Goal: Task Accomplishment & Management: Manage account settings

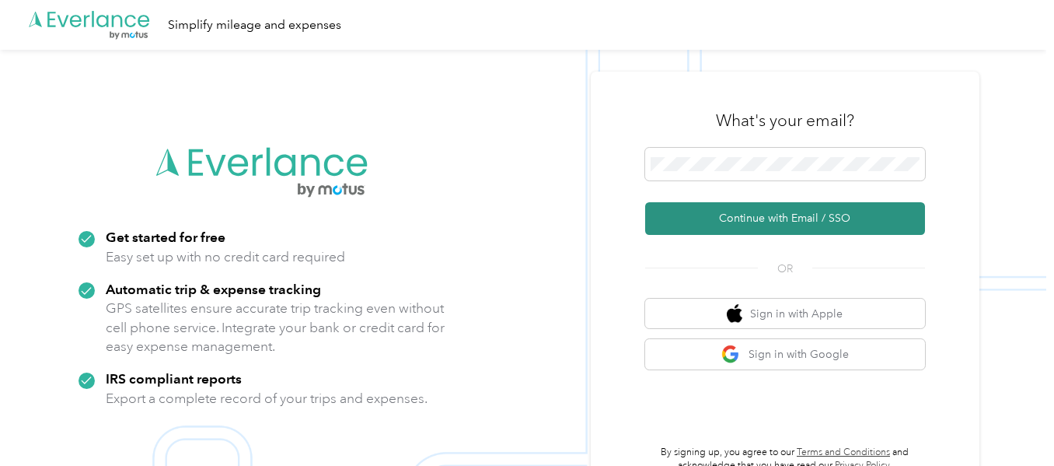
click at [781, 215] on button "Continue with Email / SSO" at bounding box center [785, 218] width 280 height 33
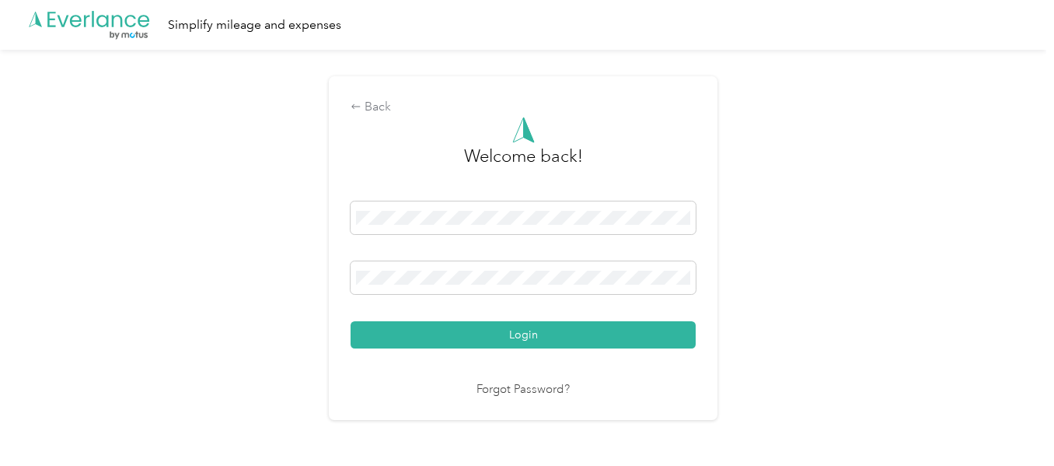
click at [351, 321] on button "Login" at bounding box center [523, 334] width 345 height 27
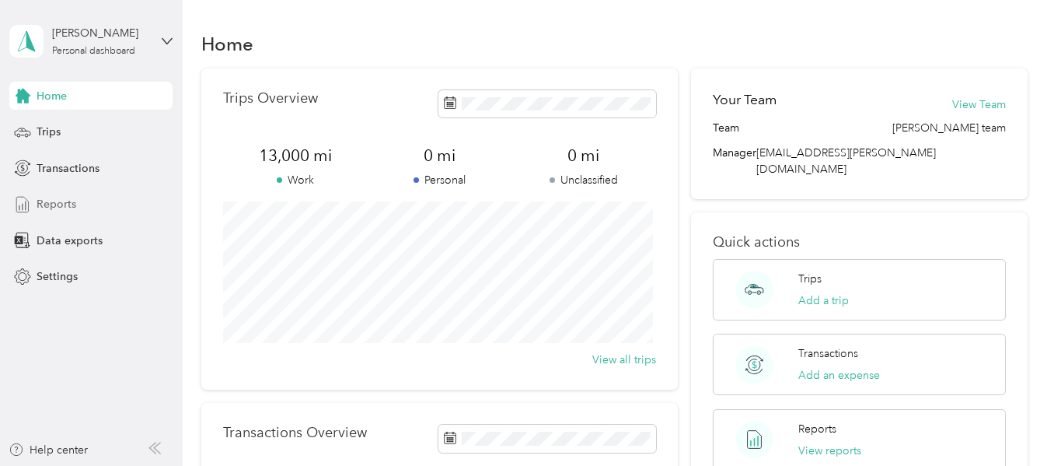
click at [58, 198] on span "Reports" at bounding box center [57, 204] width 40 height 16
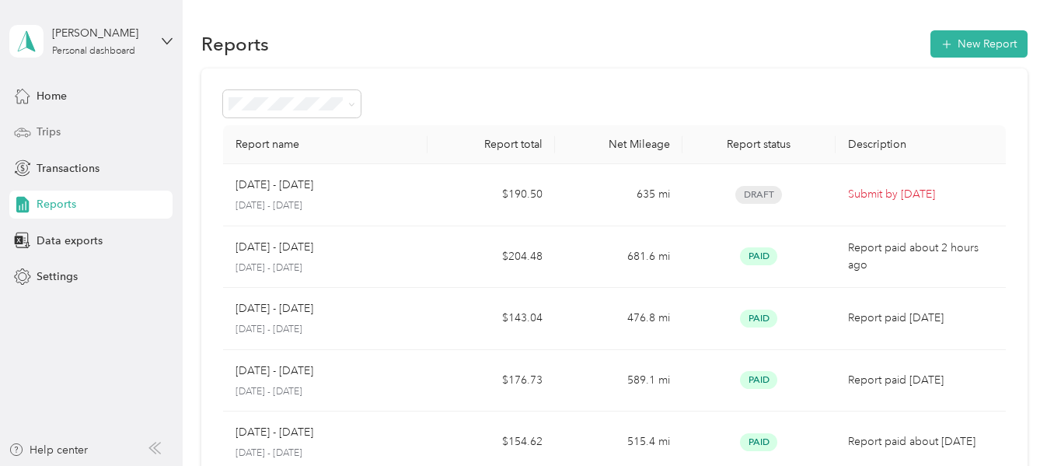
click at [57, 134] on span "Trips" at bounding box center [49, 132] width 24 height 16
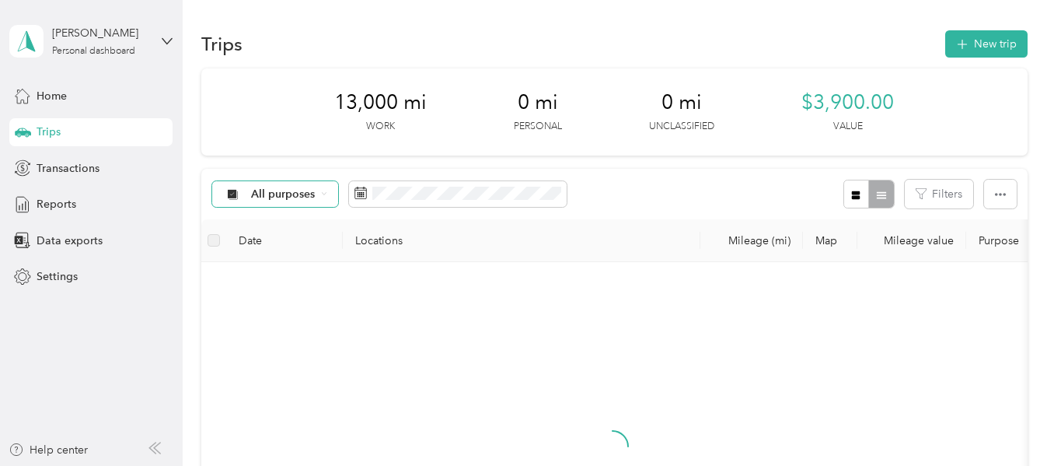
click at [285, 189] on span "All purposes" at bounding box center [283, 194] width 65 height 11
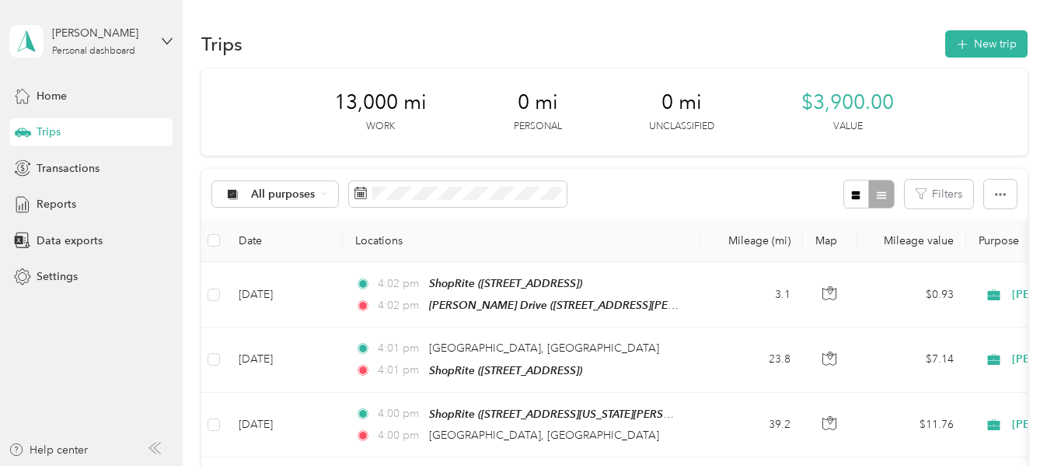
click at [291, 275] on span "[PERSON_NAME]" at bounding box center [297, 271] width 92 height 16
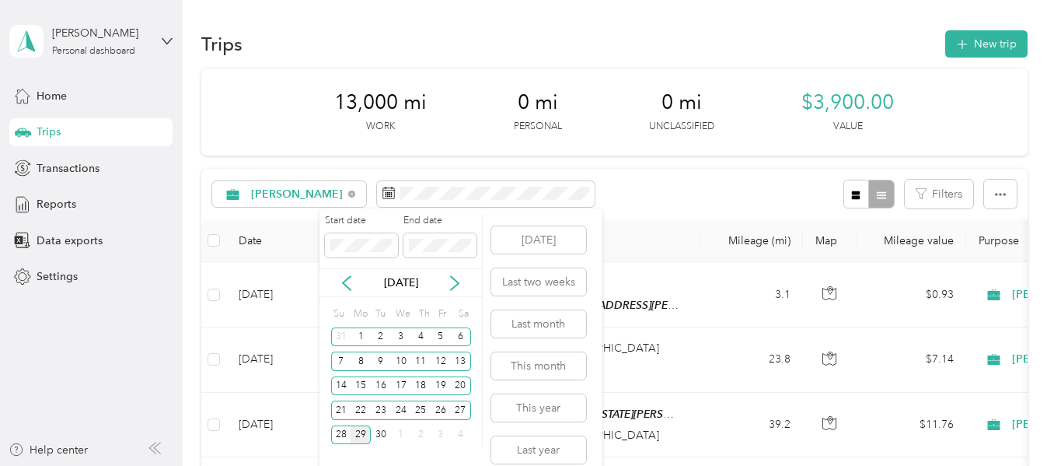
click at [362, 432] on div "29" at bounding box center [361, 434] width 20 height 19
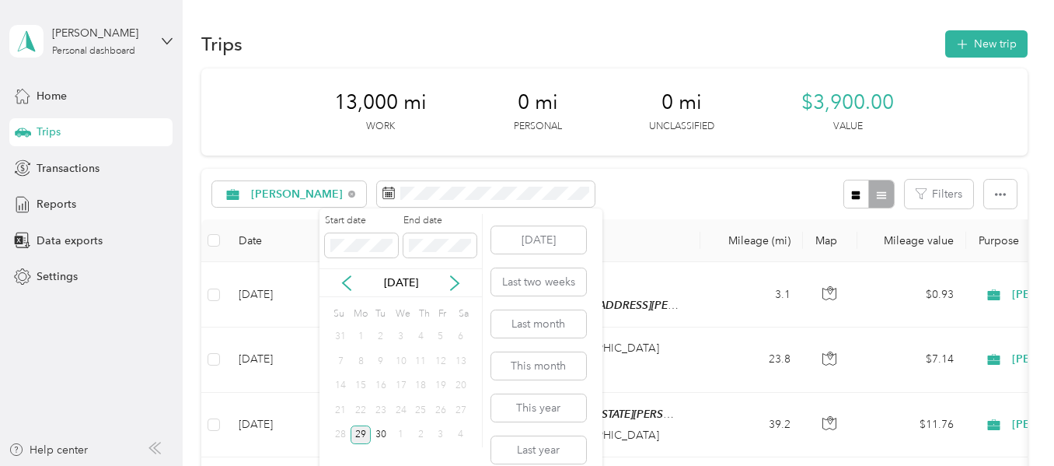
click at [362, 432] on div "29" at bounding box center [361, 434] width 20 height 19
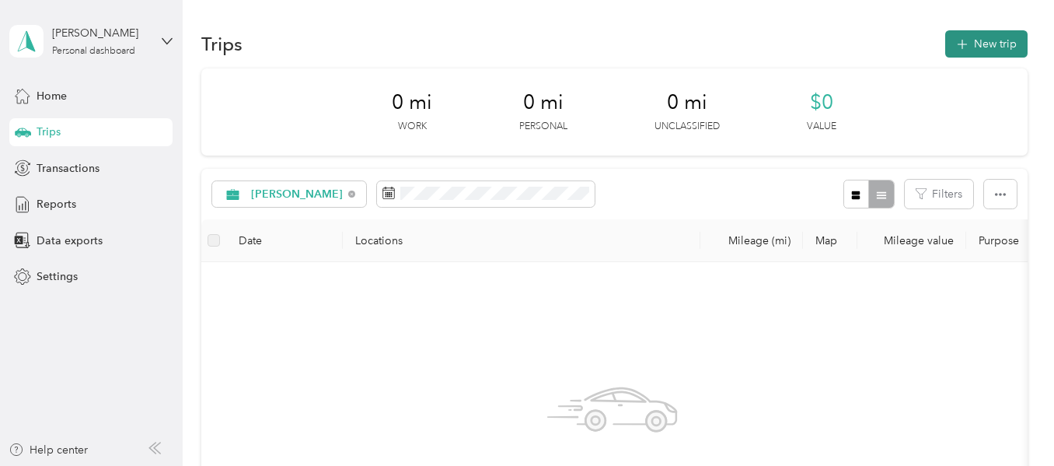
click at [977, 47] on button "New trip" at bounding box center [987, 43] width 82 height 27
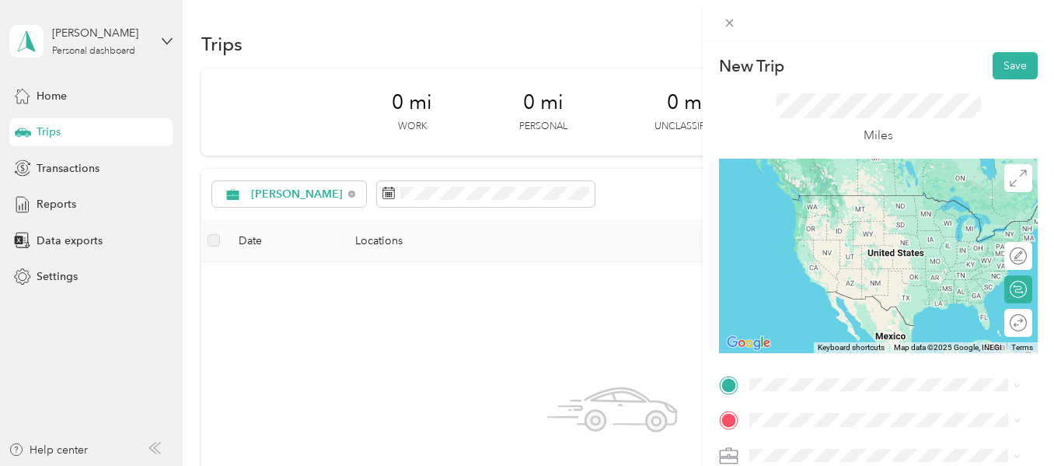
click at [869, 231] on span "[STREET_ADDRESS][PERSON_NAME][US_STATE]" at bounding box center [871, 218] width 185 height 30
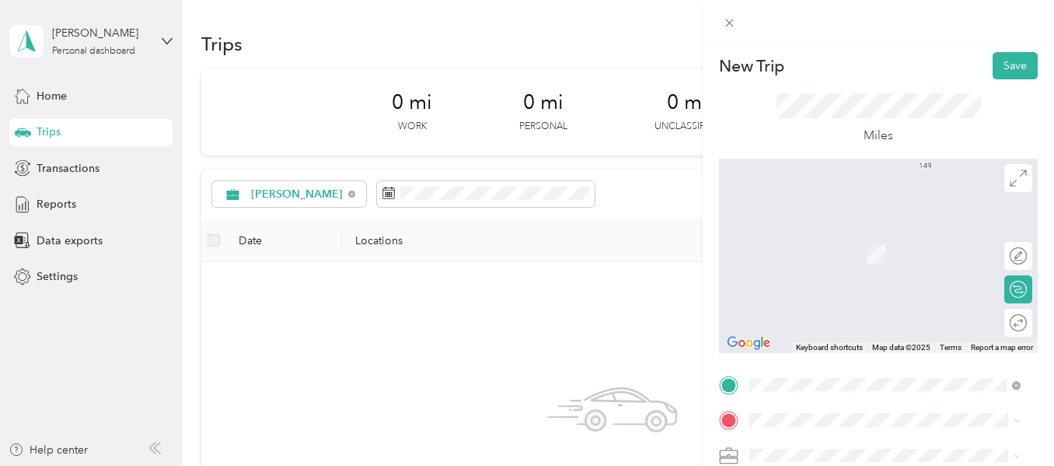
click at [879, 260] on div "TEAM ShopRite [STREET_ADDRESS]" at bounding box center [829, 243] width 100 height 38
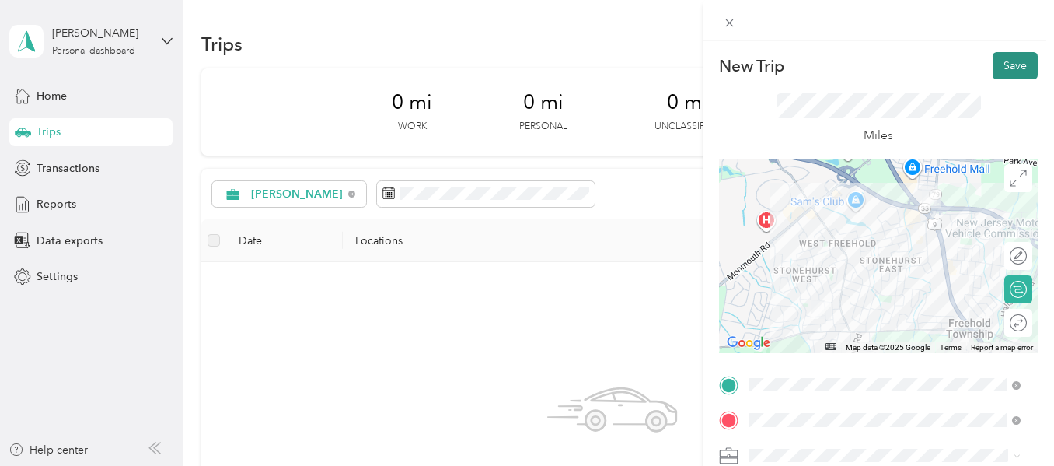
click at [1005, 65] on button "Save" at bounding box center [1015, 65] width 45 height 27
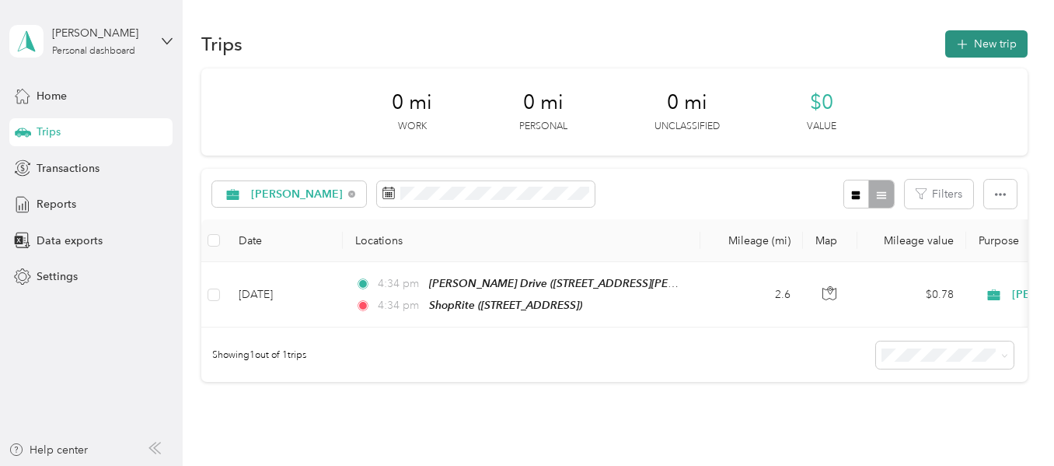
click at [982, 43] on button "New trip" at bounding box center [987, 43] width 82 height 27
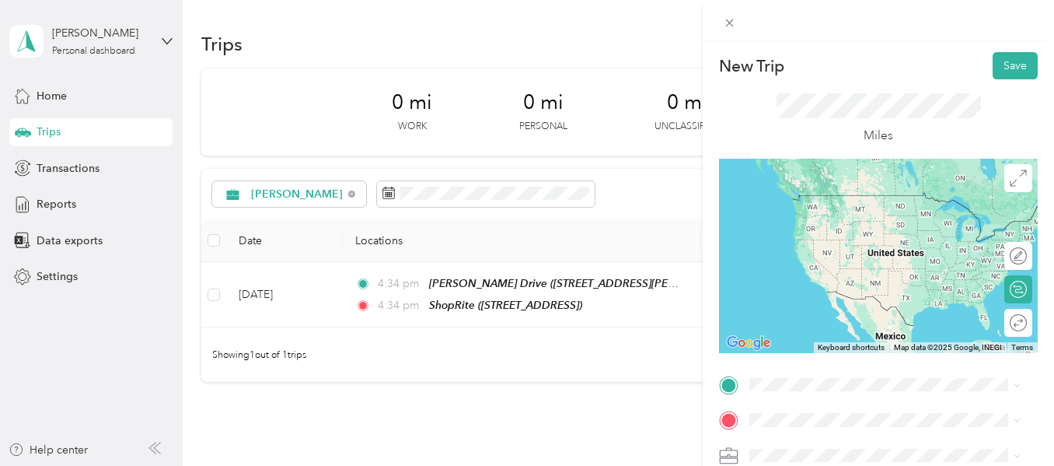
click at [879, 222] on div "TEAM ShopRite [STREET_ADDRESS]" at bounding box center [829, 204] width 100 height 38
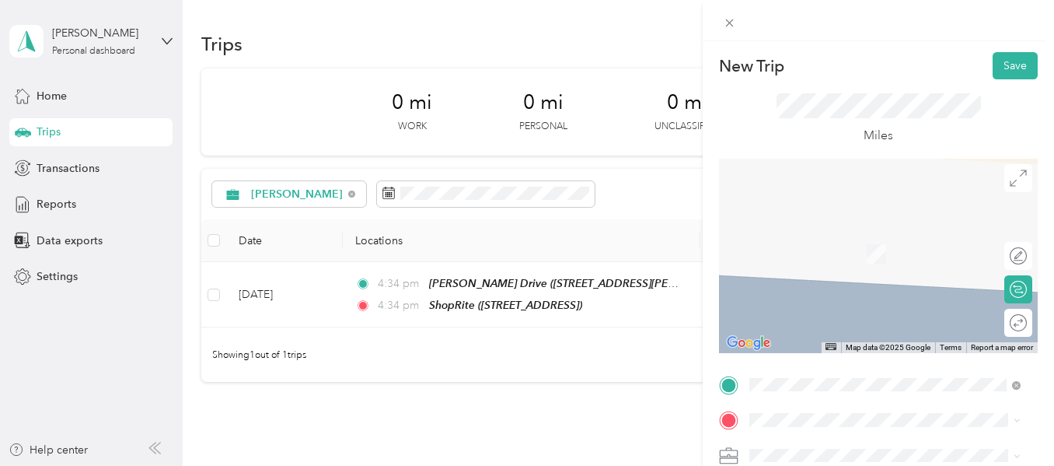
click at [886, 297] on span "[STREET_ADDRESS][US_STATE][PERSON_NAME]" at bounding box center [857, 310] width 156 height 30
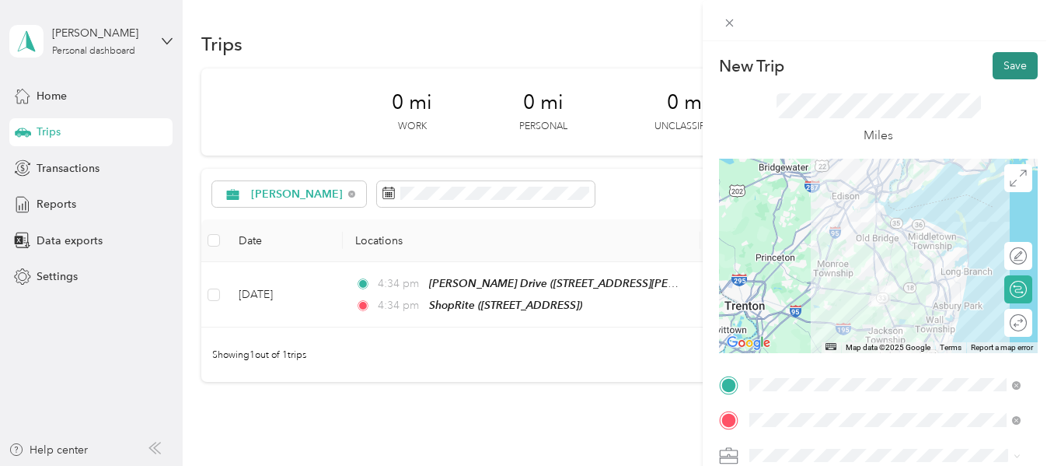
click at [1004, 65] on button "Save" at bounding box center [1015, 65] width 45 height 27
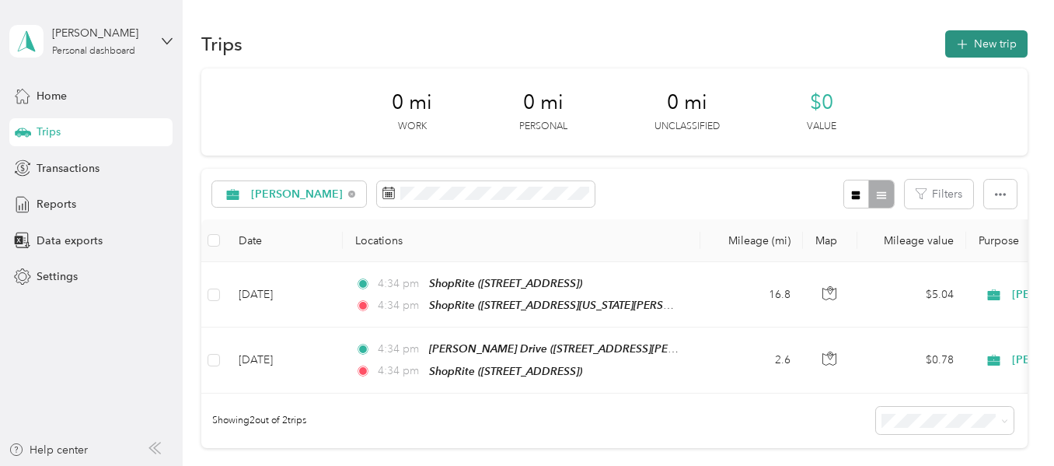
click at [981, 42] on button "New trip" at bounding box center [987, 43] width 82 height 27
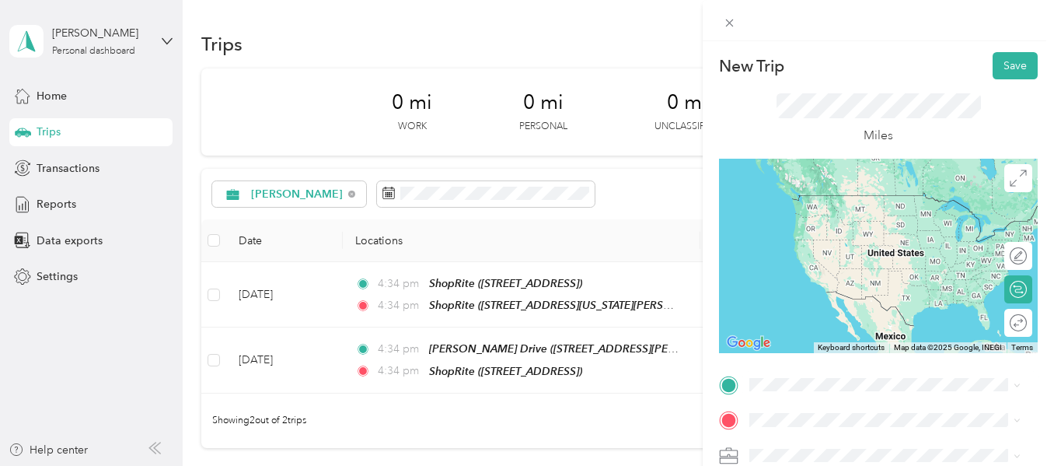
click at [865, 266] on div "TEAM ShopRite [STREET_ADDRESS][US_STATE][PERSON_NAME]" at bounding box center [897, 256] width 237 height 54
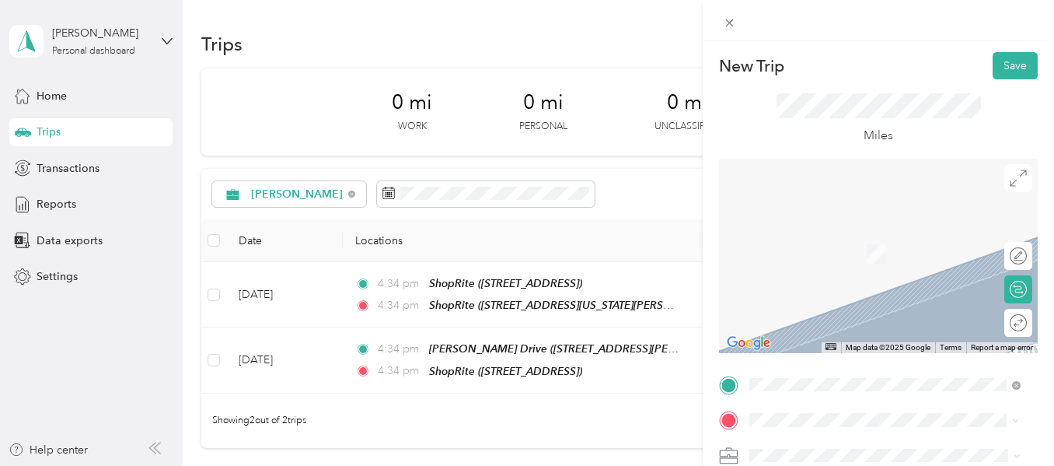
click at [879, 261] on div "TEAM ShopRite [STREET_ADDRESS]" at bounding box center [829, 248] width 100 height 38
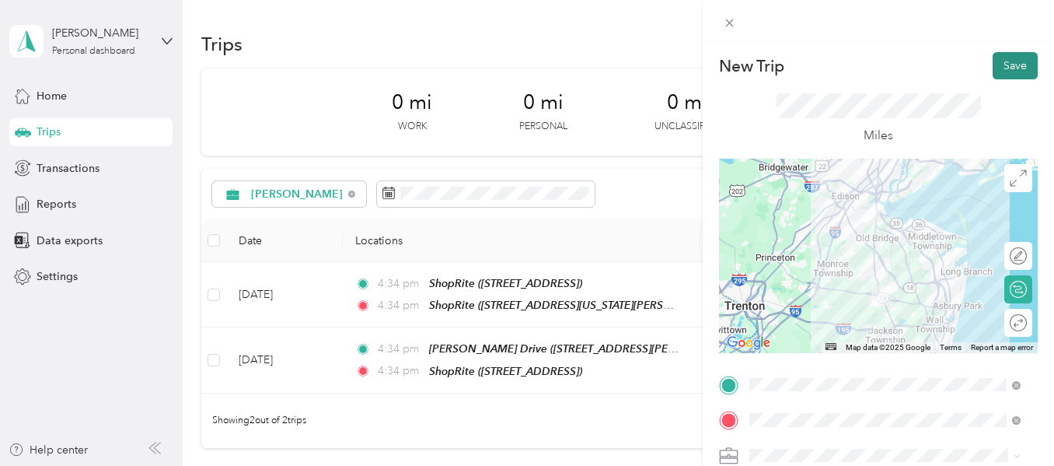
click at [999, 64] on button "Save" at bounding box center [1015, 65] width 45 height 27
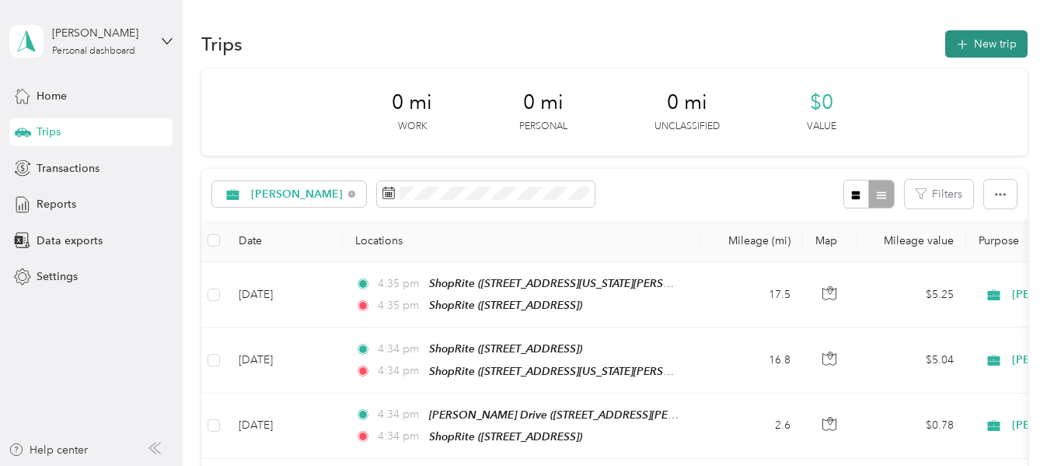
click at [976, 45] on button "New trip" at bounding box center [987, 43] width 82 height 27
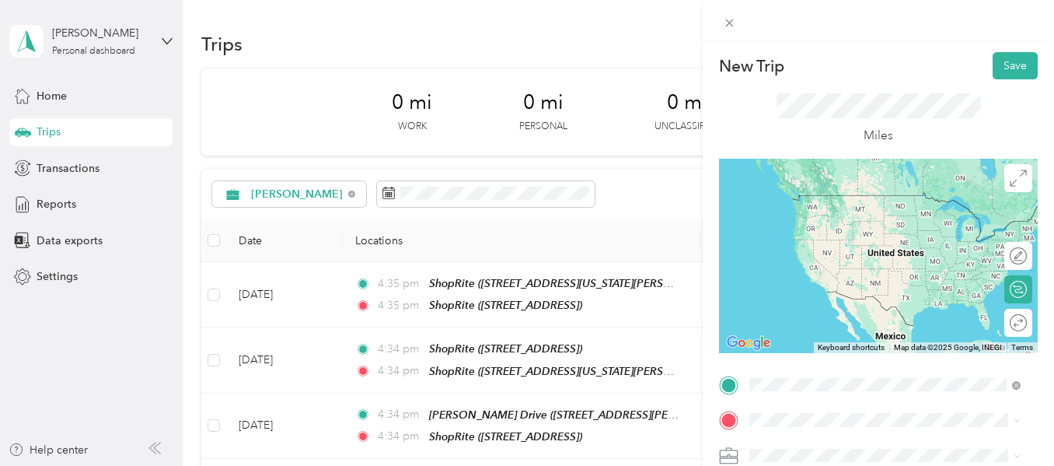
click at [879, 226] on div "TEAM ShopRite [STREET_ADDRESS]" at bounding box center [829, 213] width 100 height 38
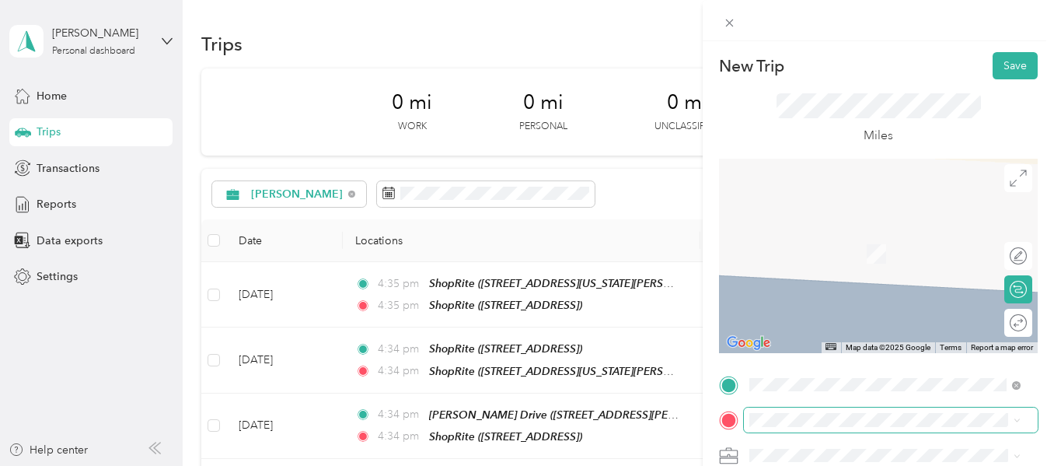
click at [867, 410] on span at bounding box center [891, 419] width 294 height 25
click at [877, 263] on span "[STREET_ADDRESS][PERSON_NAME][US_STATE]" at bounding box center [871, 260] width 185 height 30
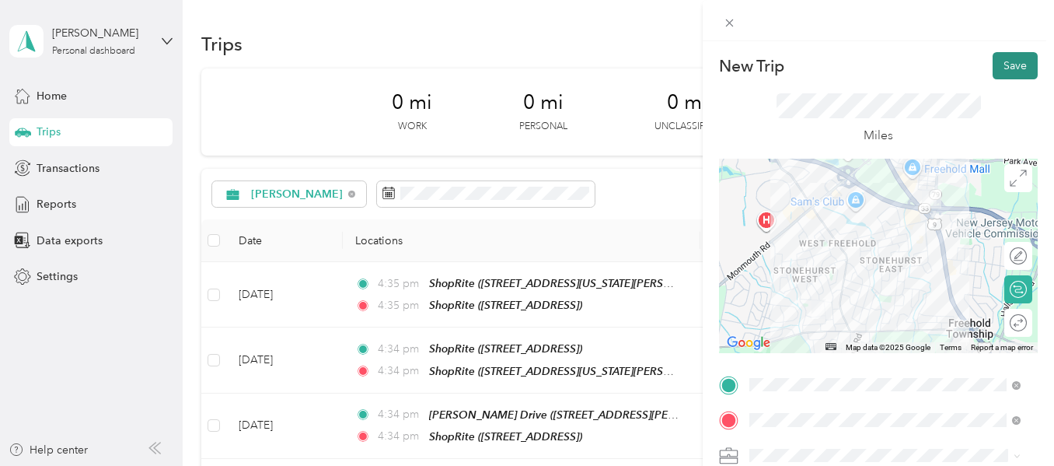
click at [1001, 60] on button "Save" at bounding box center [1015, 65] width 45 height 27
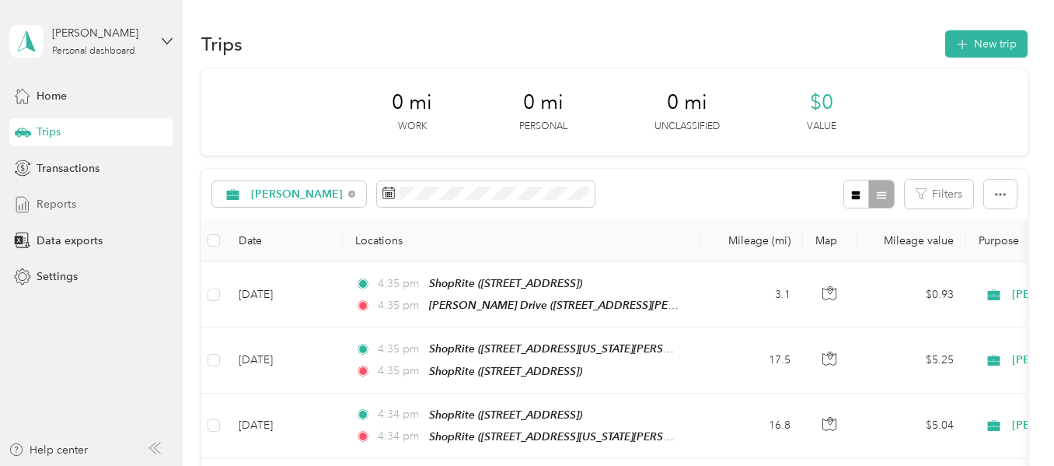
click at [62, 204] on span "Reports" at bounding box center [57, 204] width 40 height 16
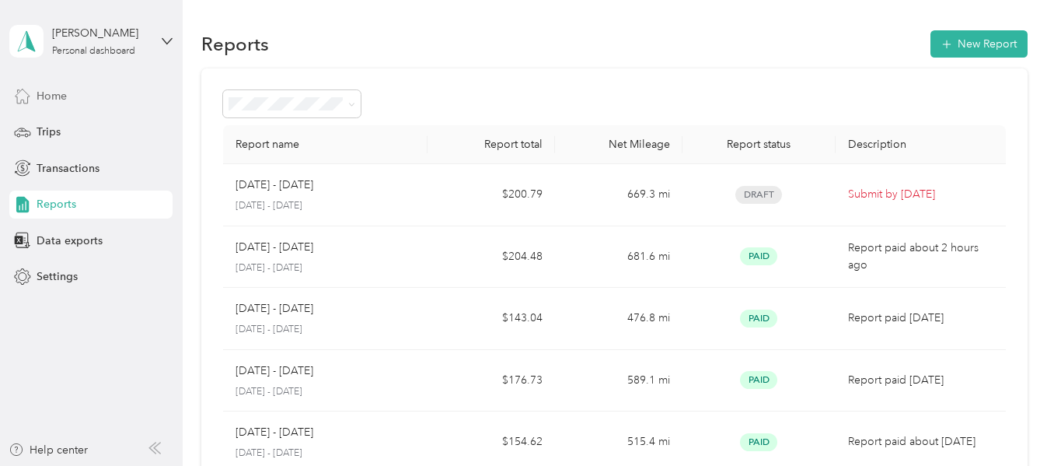
click at [65, 100] on span "Home" at bounding box center [52, 96] width 30 height 16
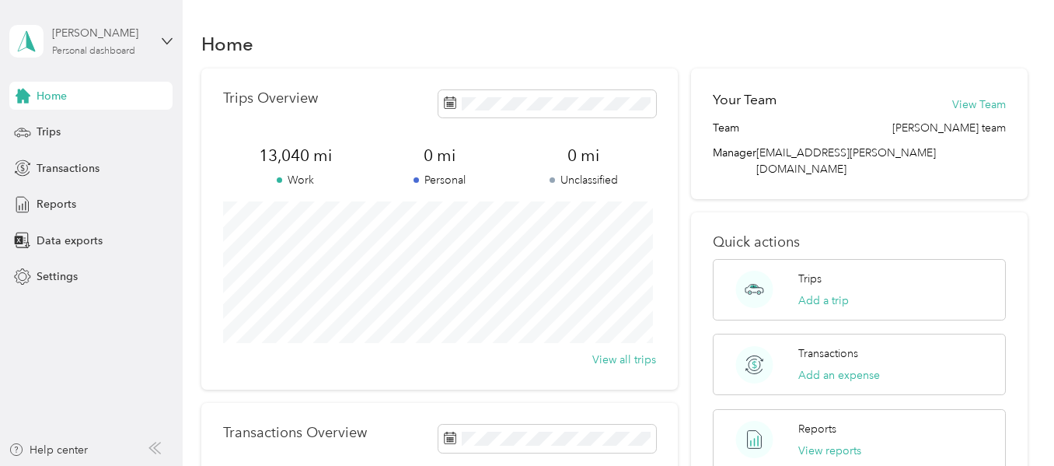
click at [81, 52] on div "Personal dashboard" at bounding box center [93, 51] width 83 height 9
click at [64, 128] on div "Log out" at bounding box center [53, 119] width 60 height 16
